Goal: Transaction & Acquisition: Book appointment/travel/reservation

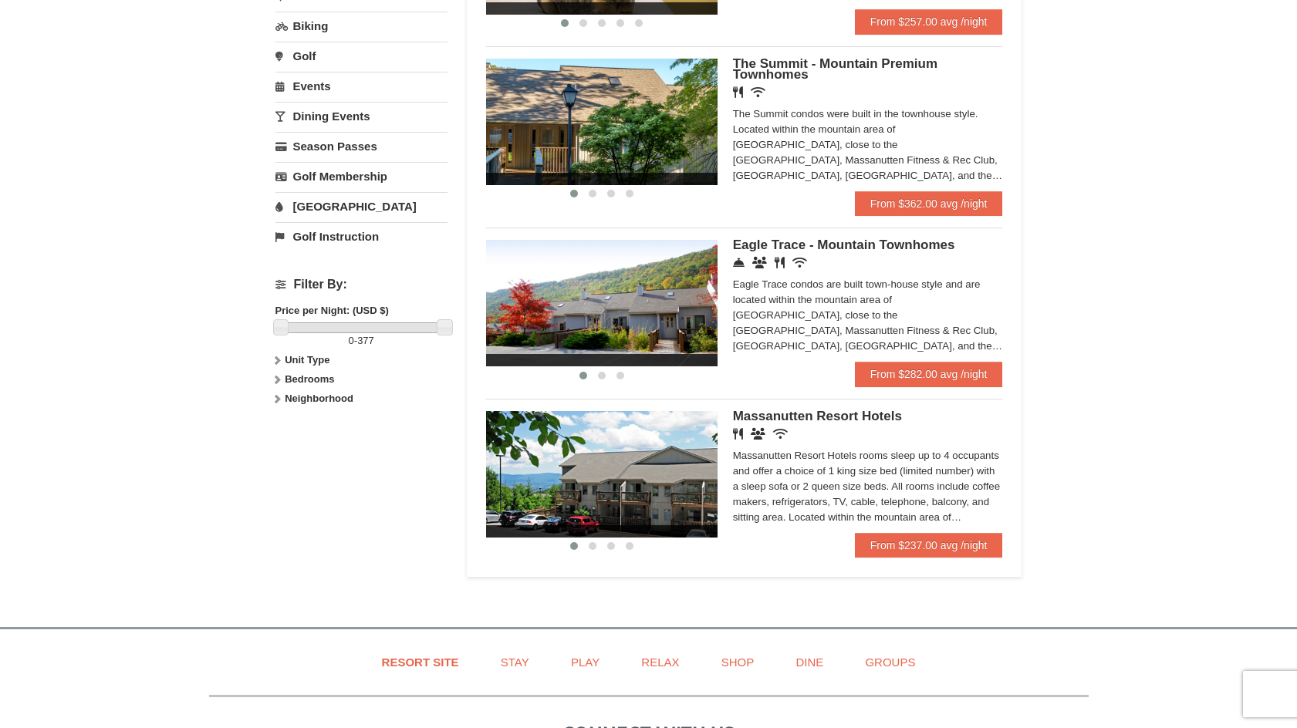
scroll to position [463, 0]
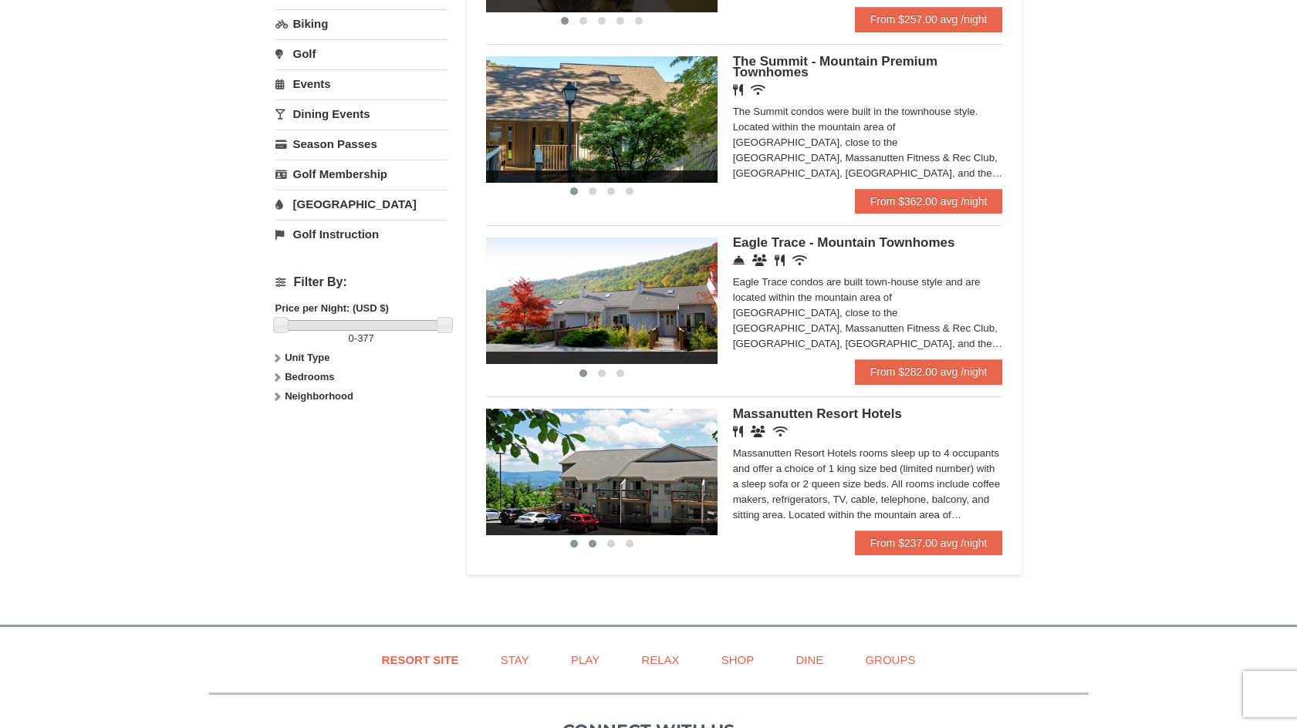
click at [590, 546] on span at bounding box center [593, 544] width 8 height 8
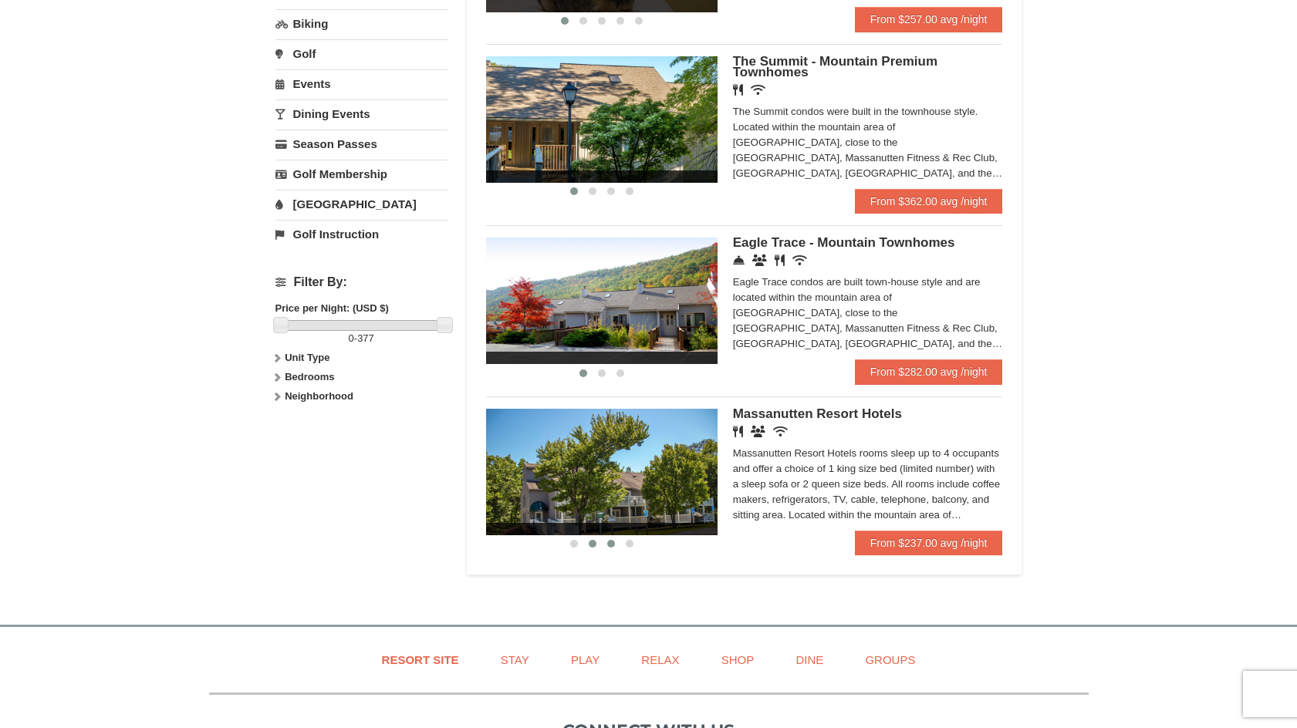
click at [609, 546] on span at bounding box center [611, 544] width 8 height 8
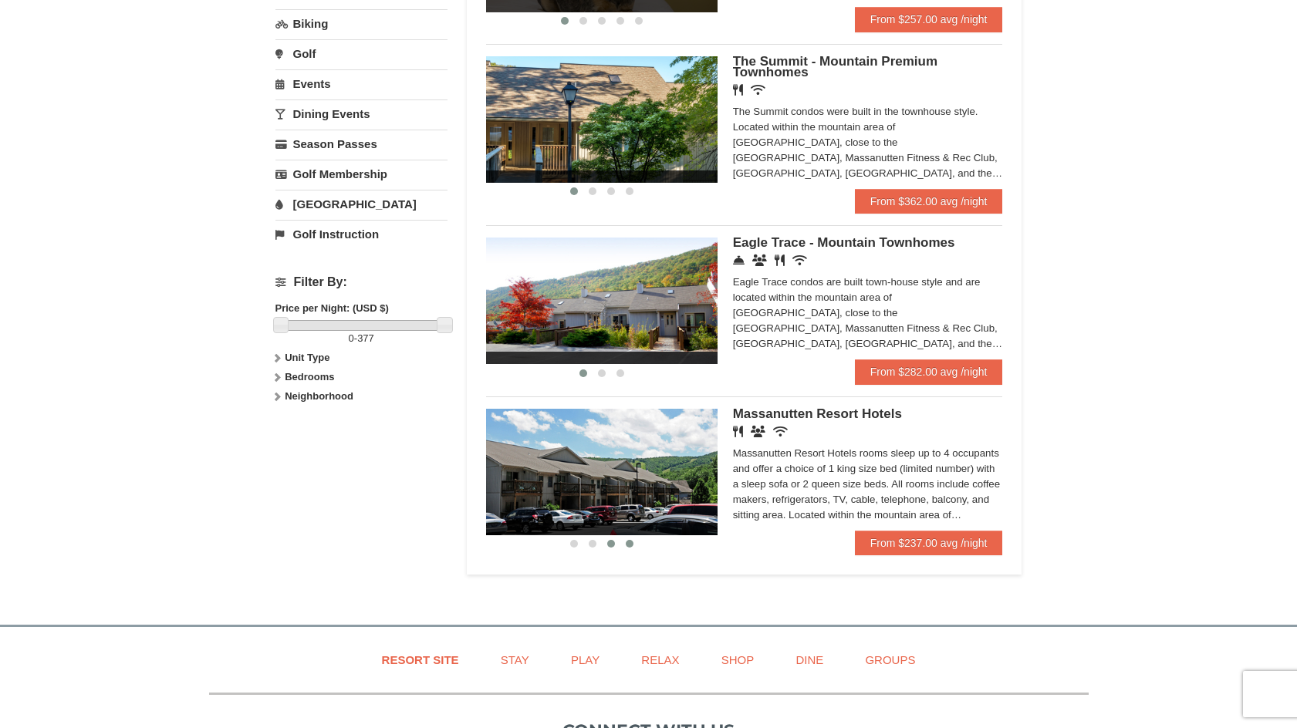
click at [626, 547] on button at bounding box center [629, 543] width 19 height 15
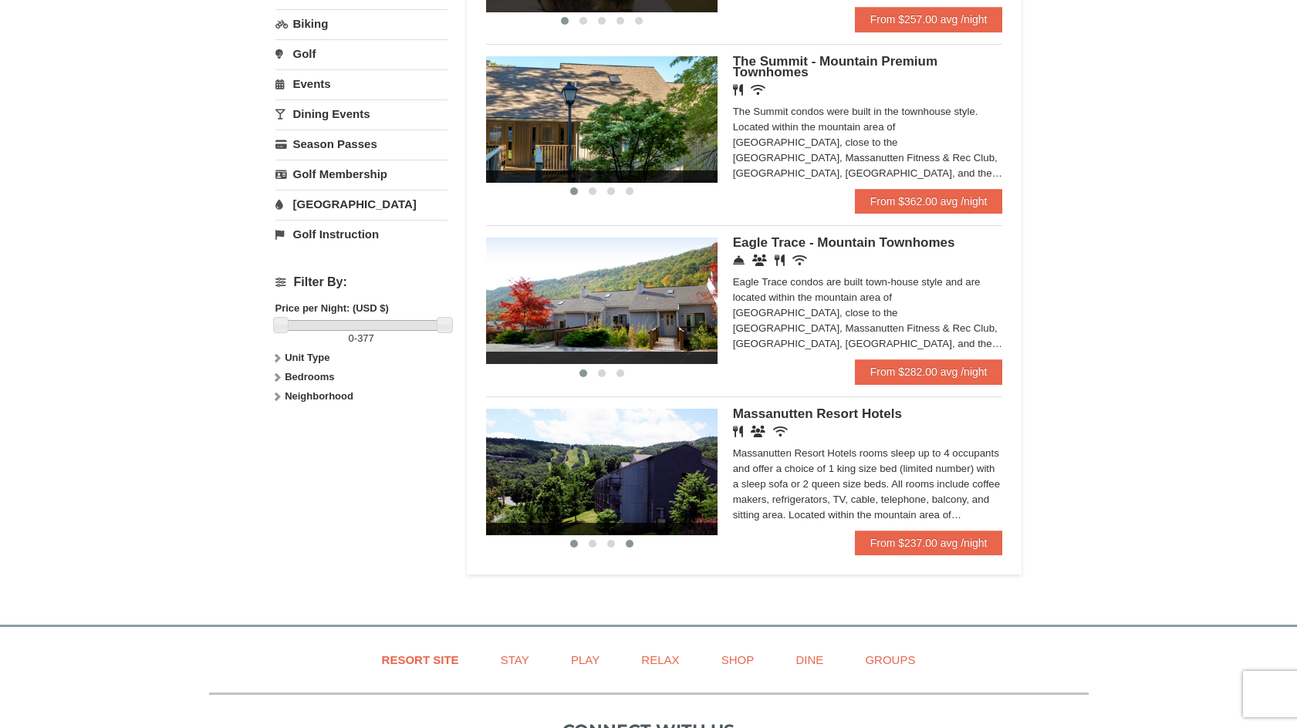
click at [577, 545] on span at bounding box center [574, 544] width 8 height 8
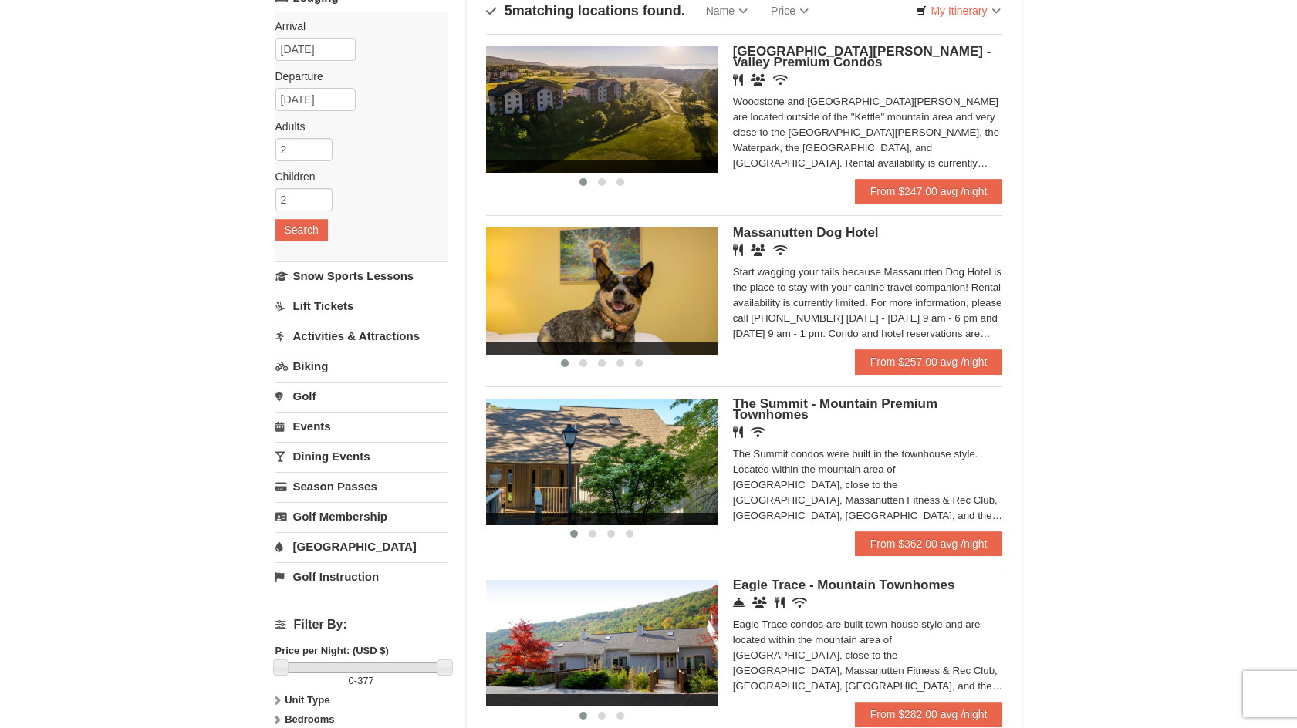
scroll to position [0, 0]
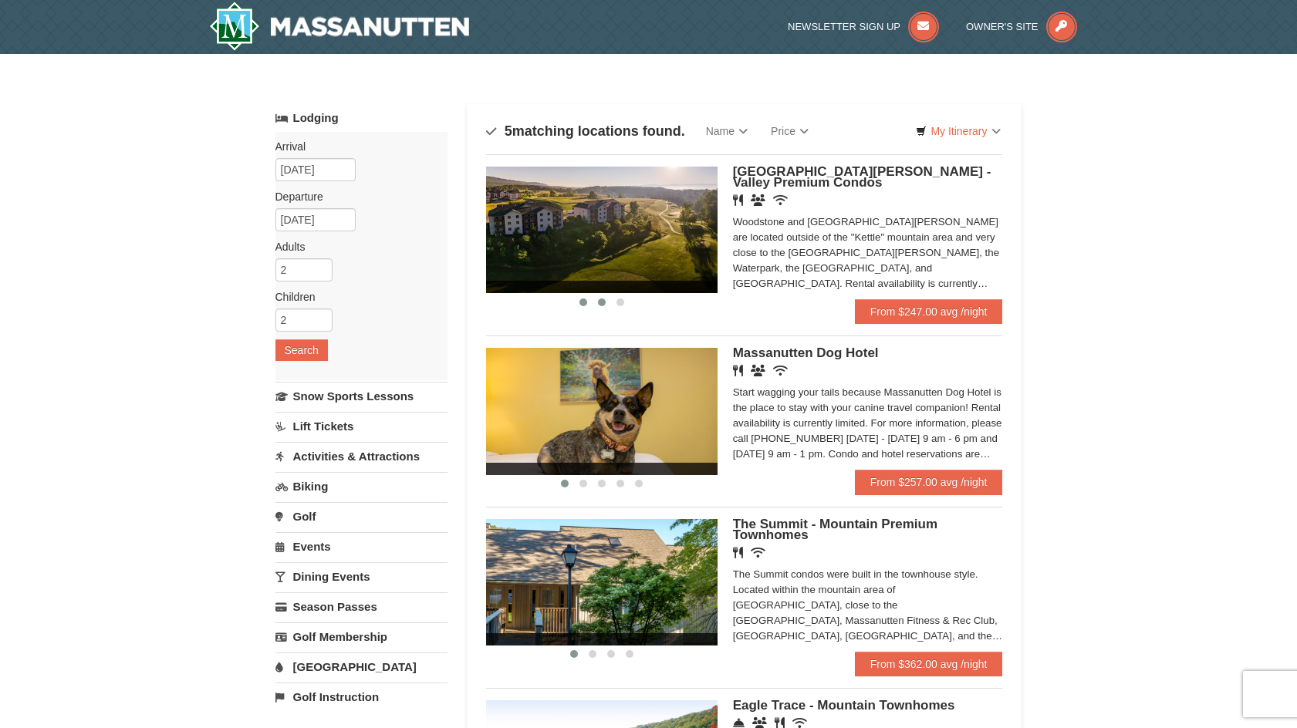
click at [605, 306] on button at bounding box center [602, 302] width 19 height 15
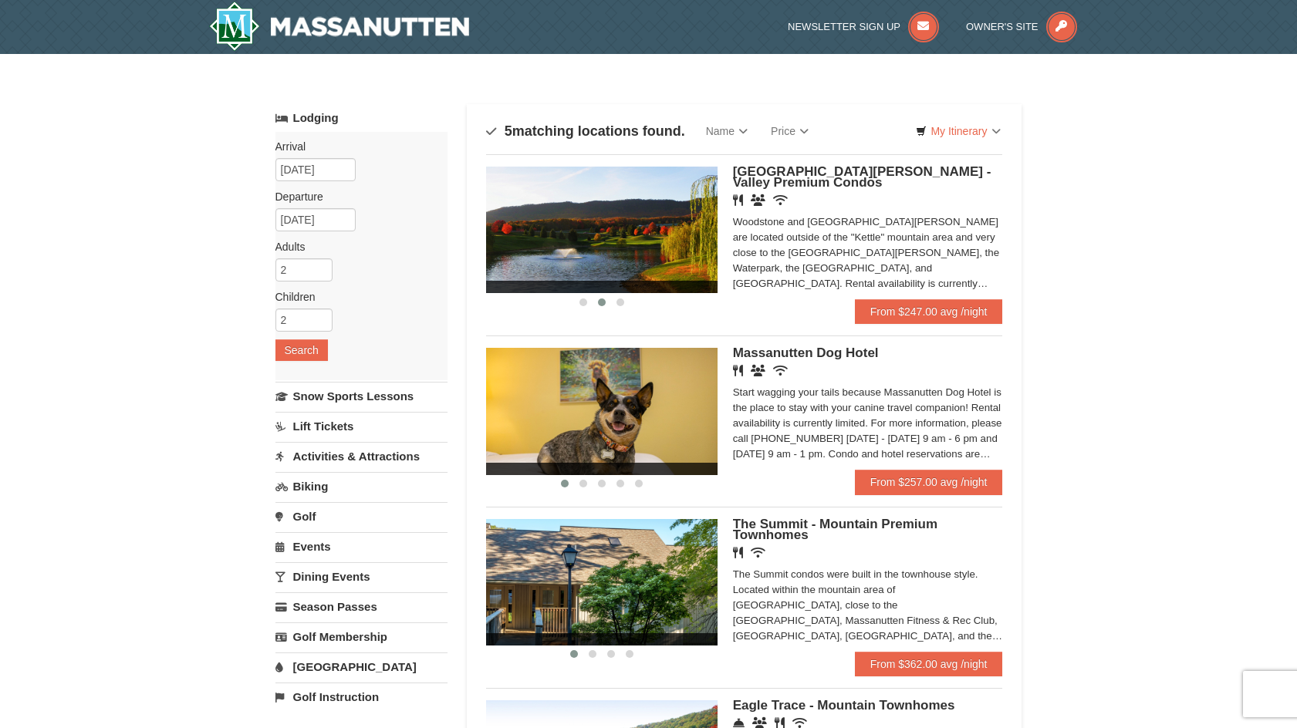
click at [626, 311] on li "‹ › [GEOGRAPHIC_DATA][PERSON_NAME] - Valley Premium Condos Restaurant Banquet F…" at bounding box center [744, 239] width 517 height 170
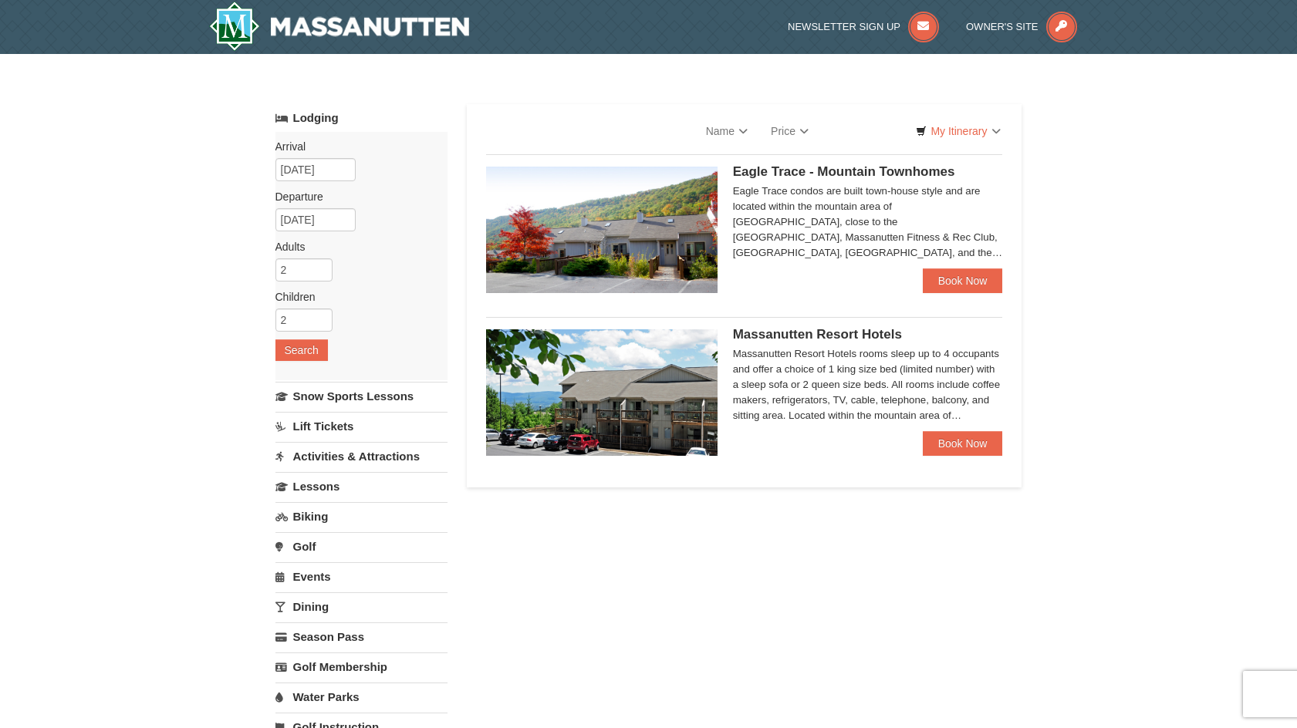
select select "10"
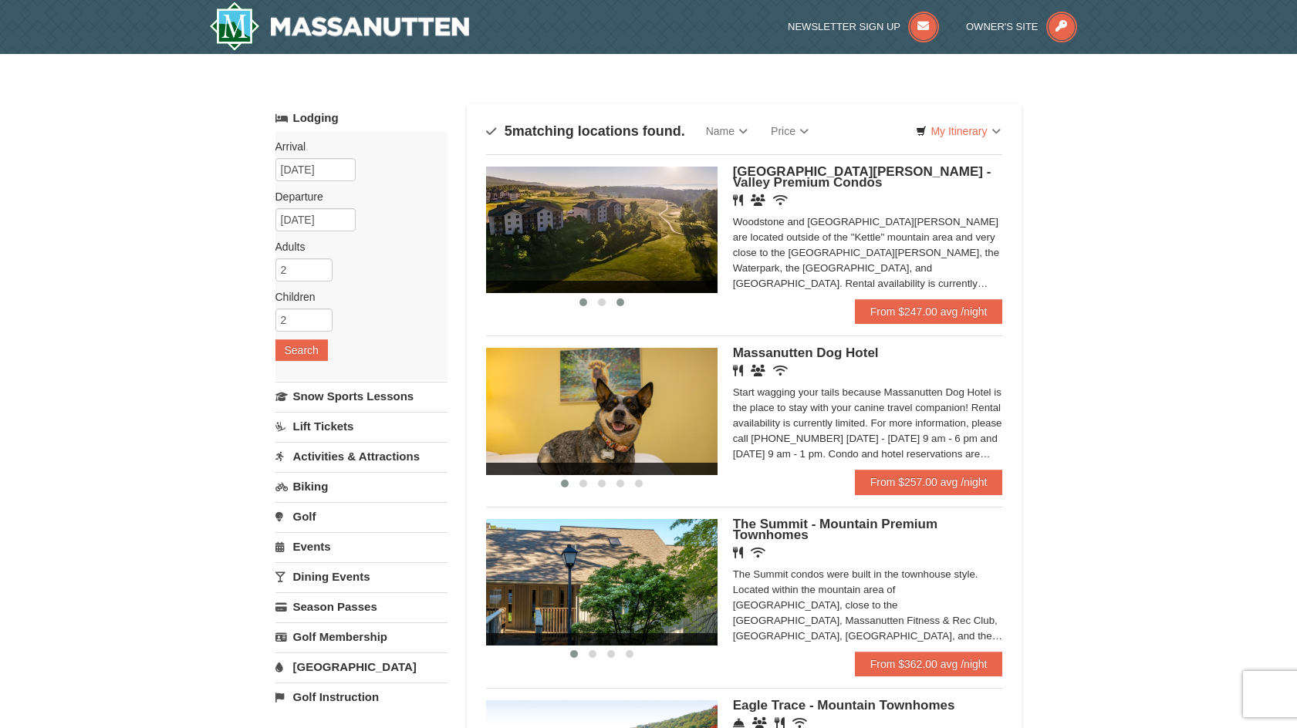
click at [623, 306] on button at bounding box center [620, 302] width 19 height 15
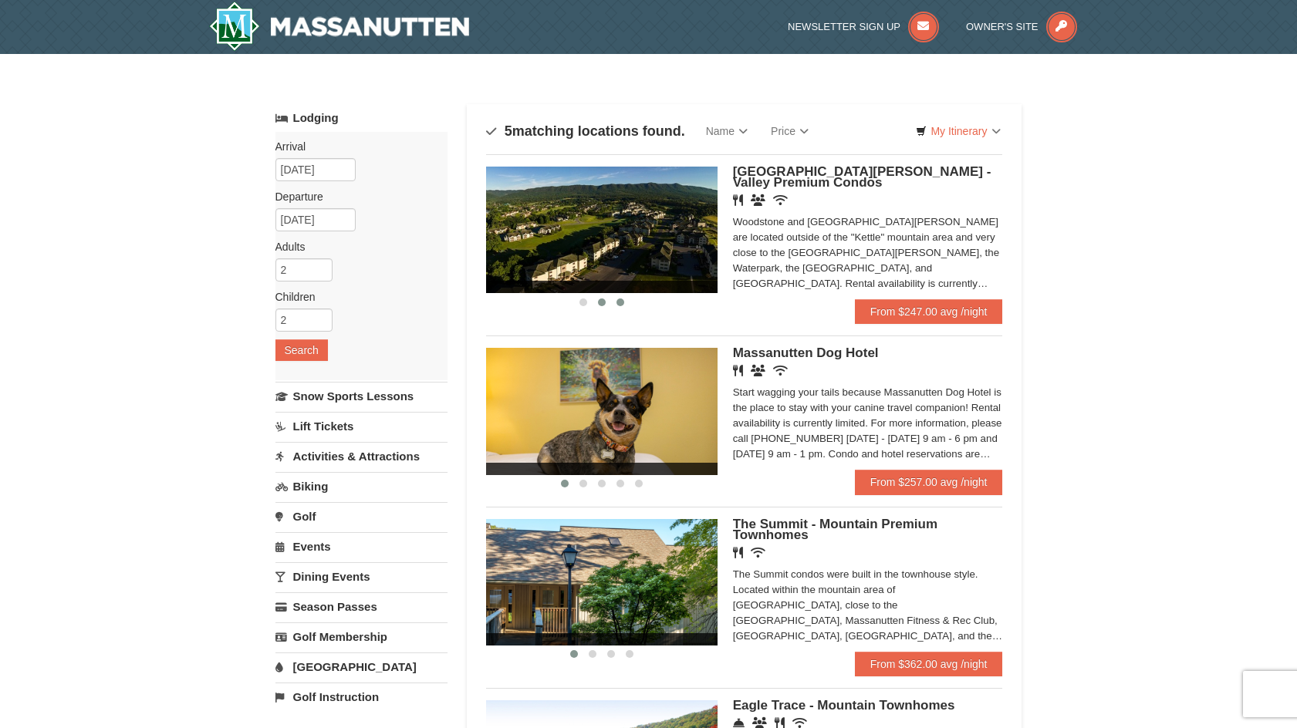
click at [599, 305] on span at bounding box center [602, 303] width 8 height 8
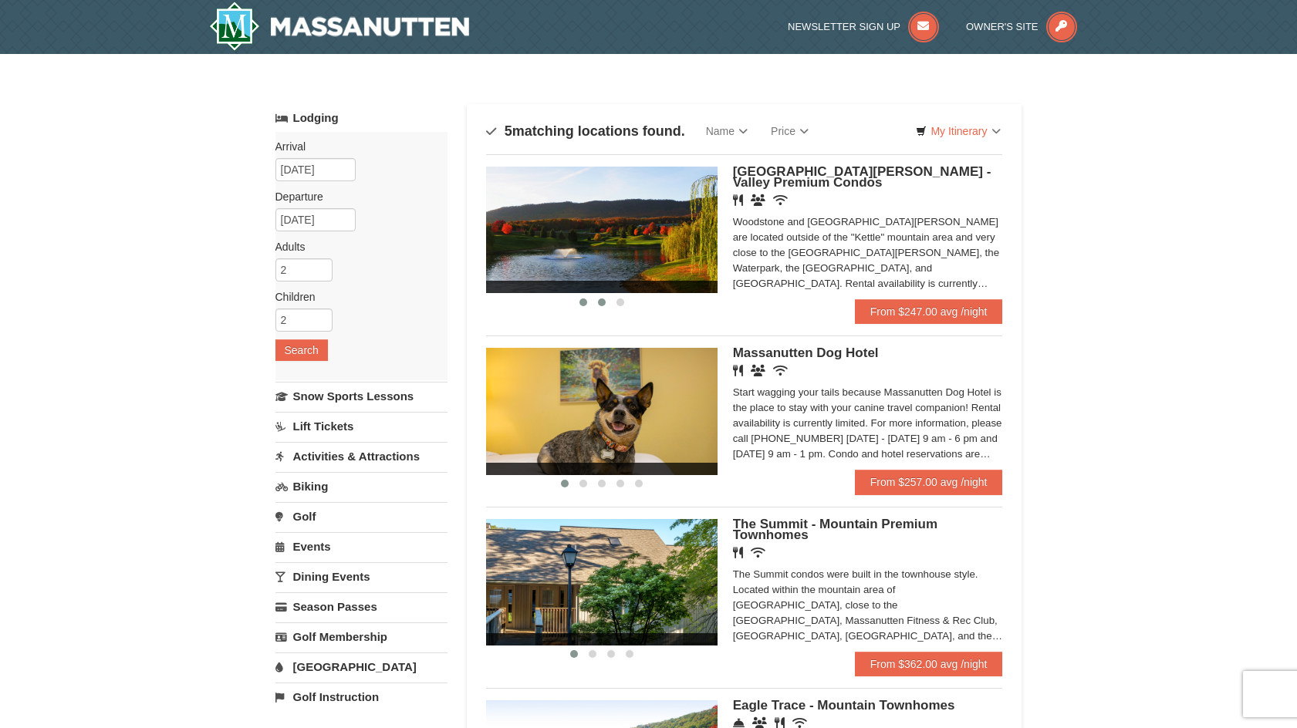
click at [580, 306] on span at bounding box center [583, 303] width 8 height 8
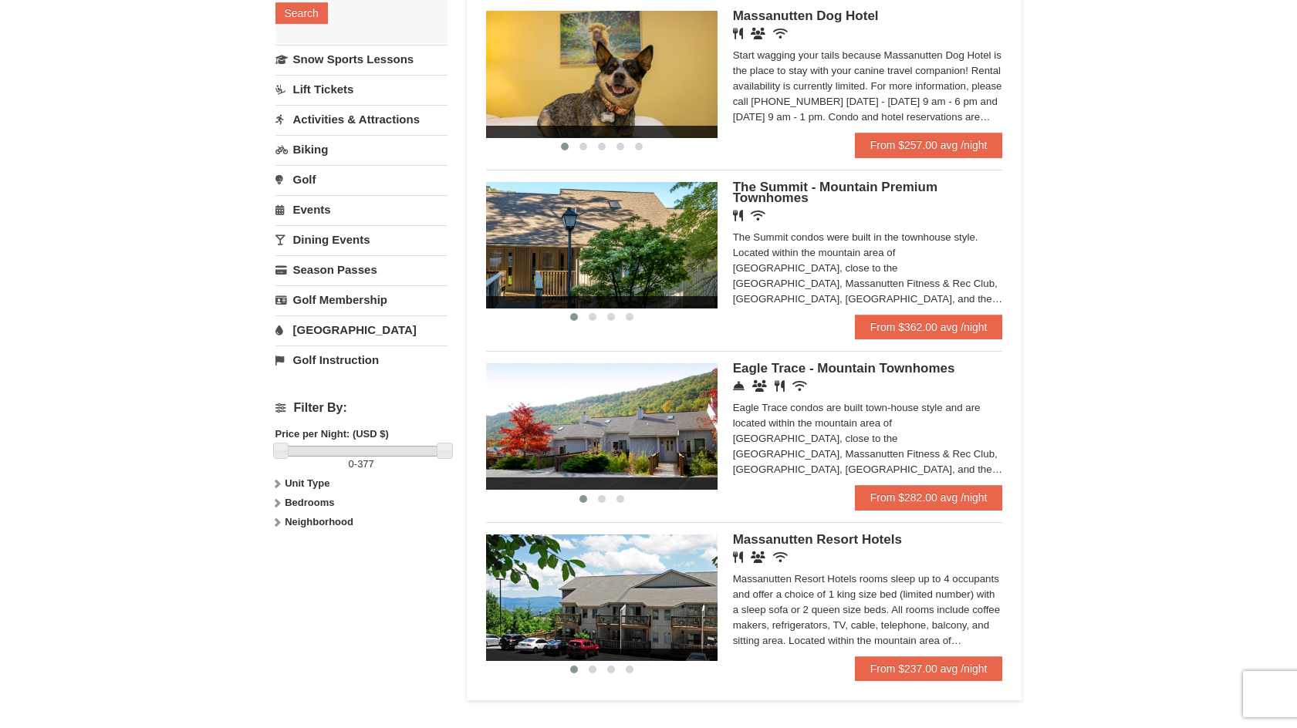
scroll to position [386, 0]
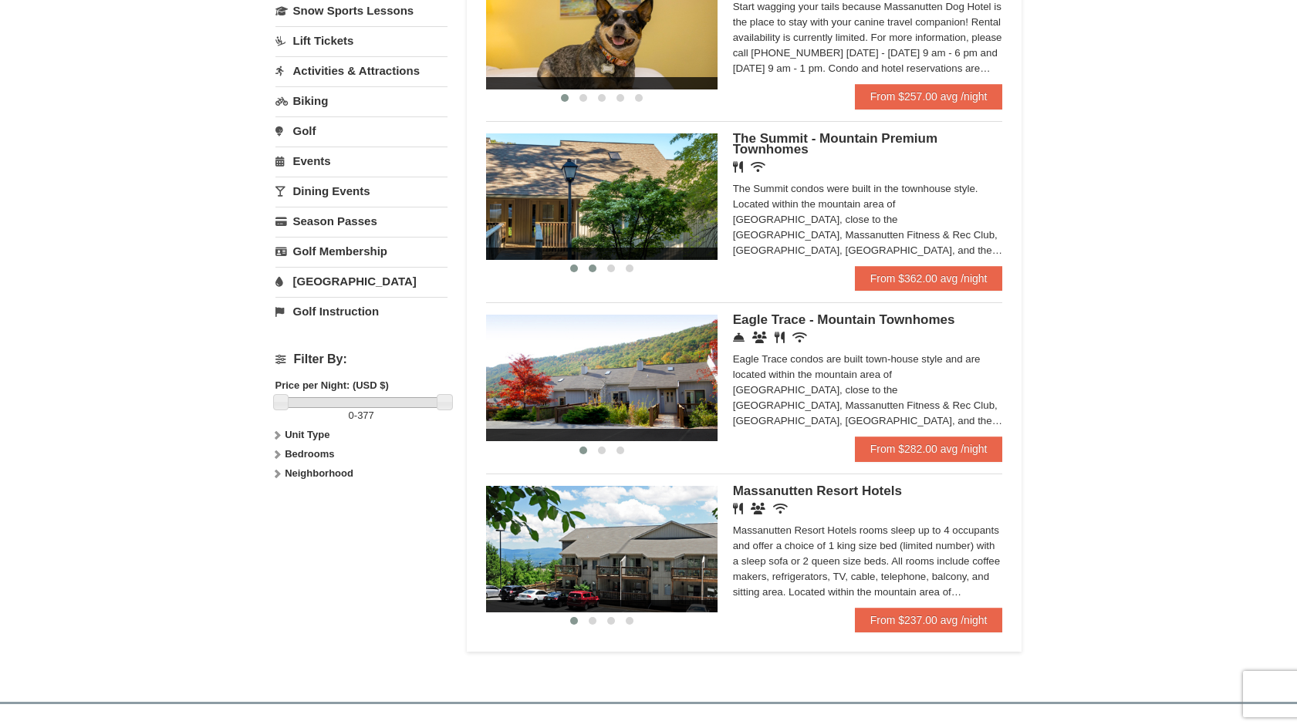
click at [594, 269] on span at bounding box center [593, 269] width 8 height 8
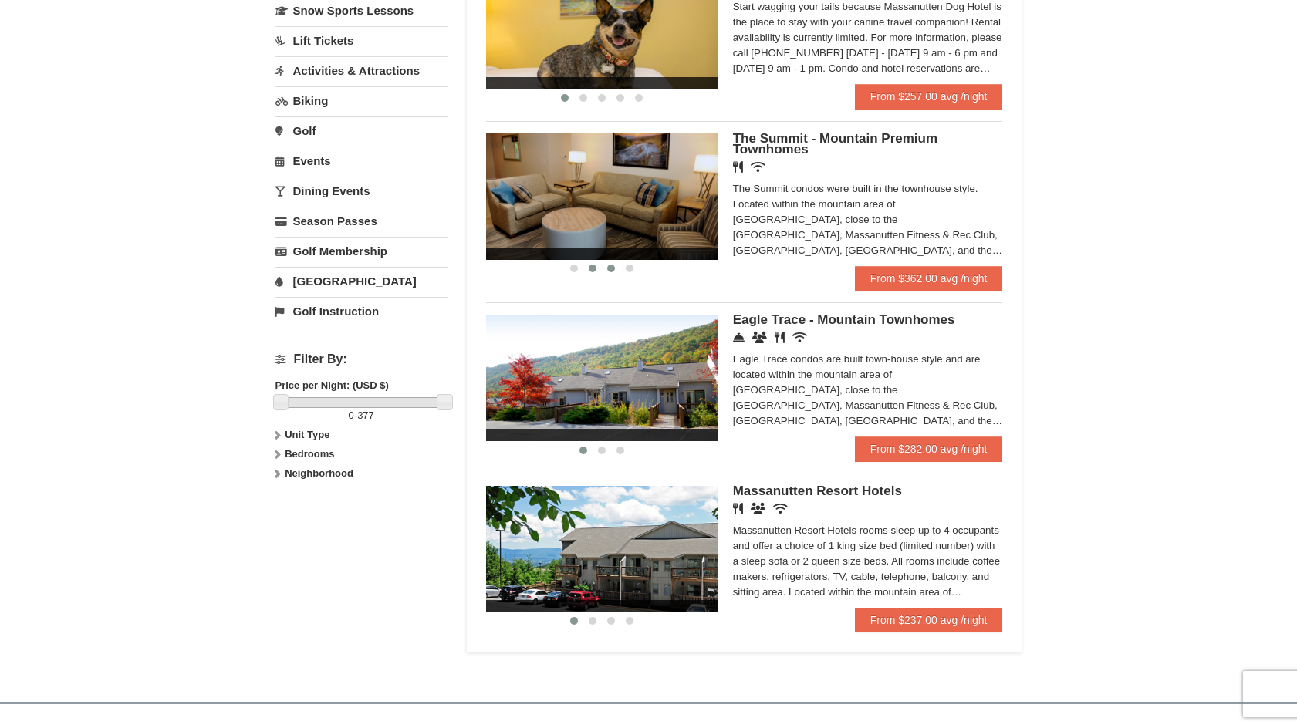
click at [612, 271] on span at bounding box center [611, 269] width 8 height 8
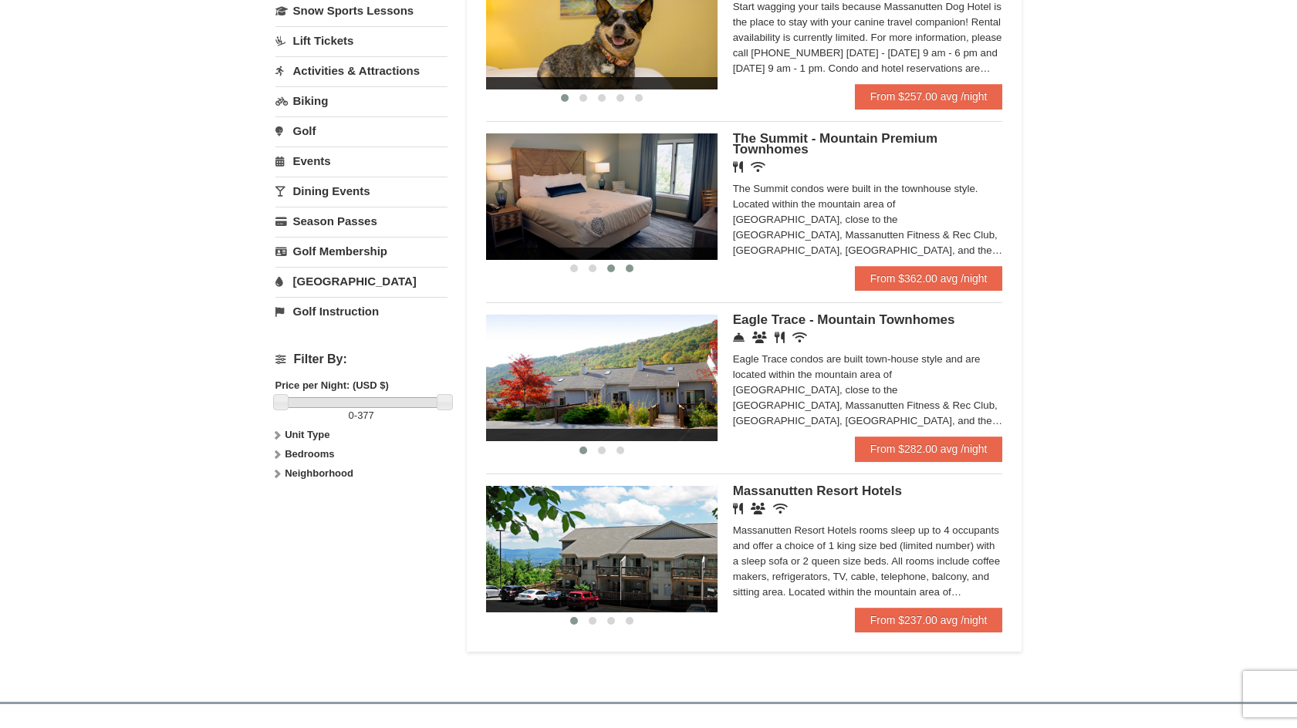
click at [631, 271] on span at bounding box center [630, 269] width 8 height 8
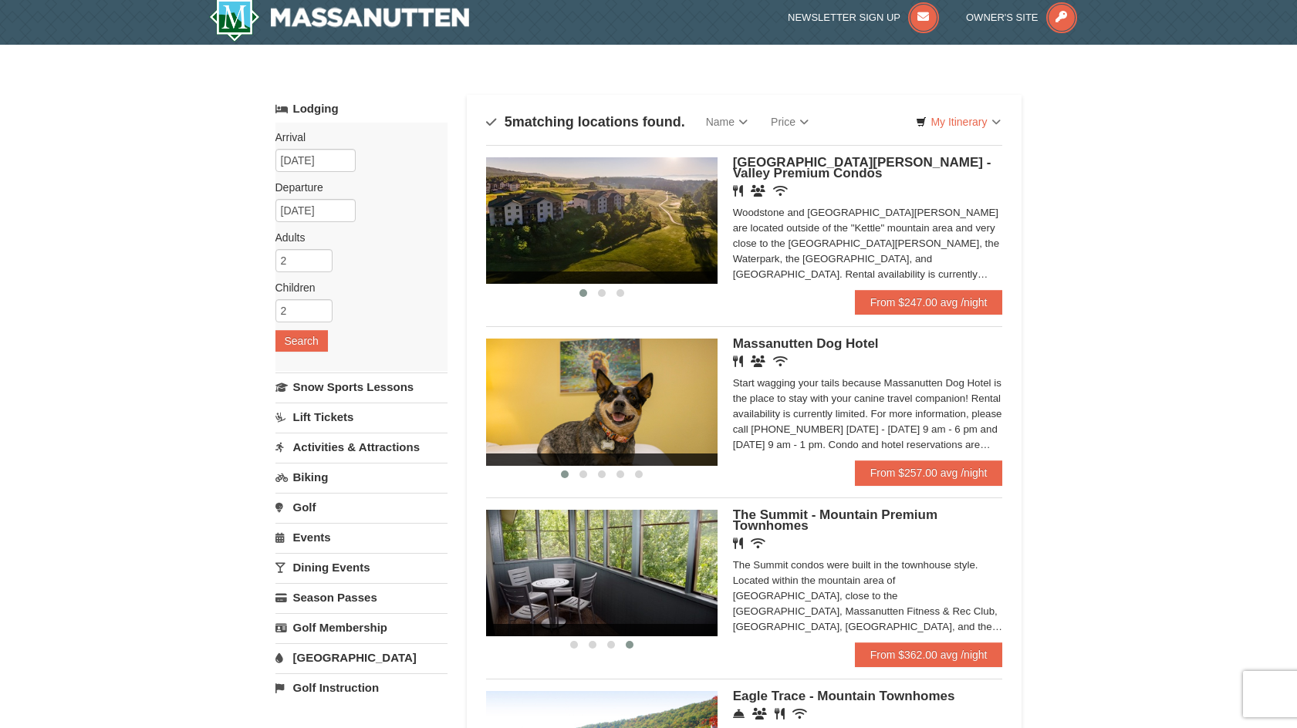
scroll to position [0, 0]
